Goal: Task Accomplishment & Management: Manage account settings

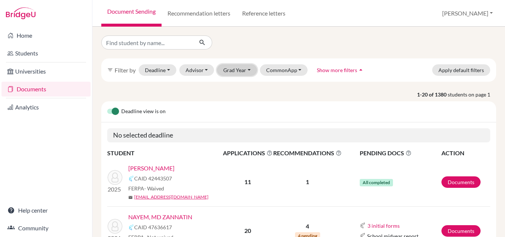
click at [233, 70] on button "Grad Year" at bounding box center [237, 69] width 40 height 11
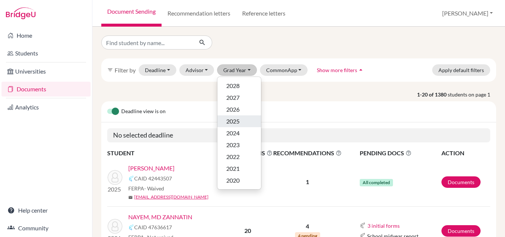
click at [241, 120] on div "2025" at bounding box center [239, 121] width 26 height 9
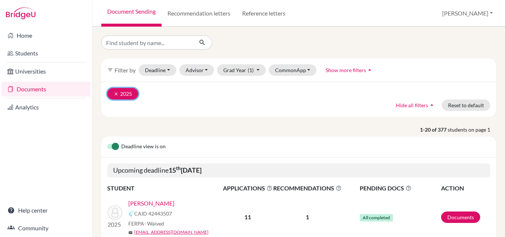
click at [115, 94] on icon "clear" at bounding box center [116, 93] width 5 height 5
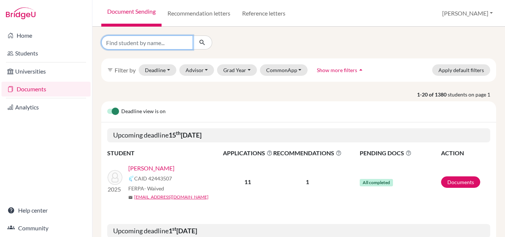
click at [147, 41] on input "Find student by name..." at bounding box center [147, 43] width 92 height 14
type input "abrar"
click button "submit" at bounding box center [203, 43] width 20 height 14
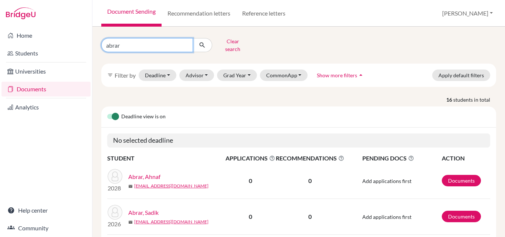
click at [149, 38] on input "abrar" at bounding box center [147, 45] width 92 height 14
type input "abrar shariar"
click button "submit" at bounding box center [203, 45] width 20 height 14
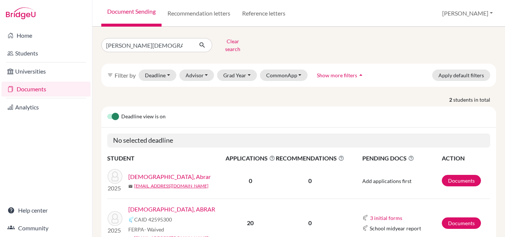
scroll to position [35, 0]
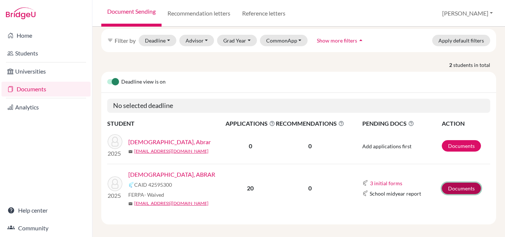
click at [458, 183] on link "Documents" at bounding box center [461, 188] width 39 height 11
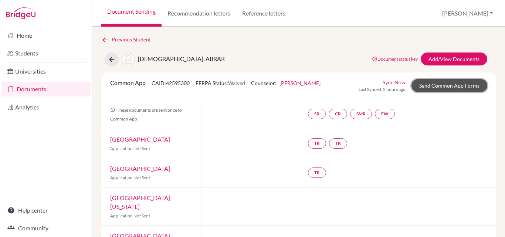
click at [457, 88] on link "Send Common App Forms" at bounding box center [450, 85] width 76 height 13
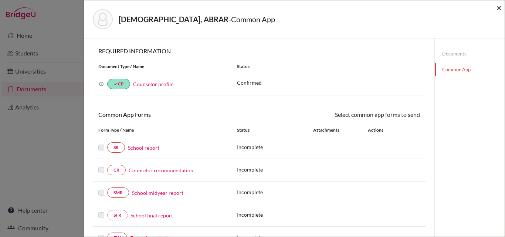
click at [501, 10] on span "×" at bounding box center [499, 7] width 5 height 11
